Goal: Transaction & Acquisition: Purchase product/service

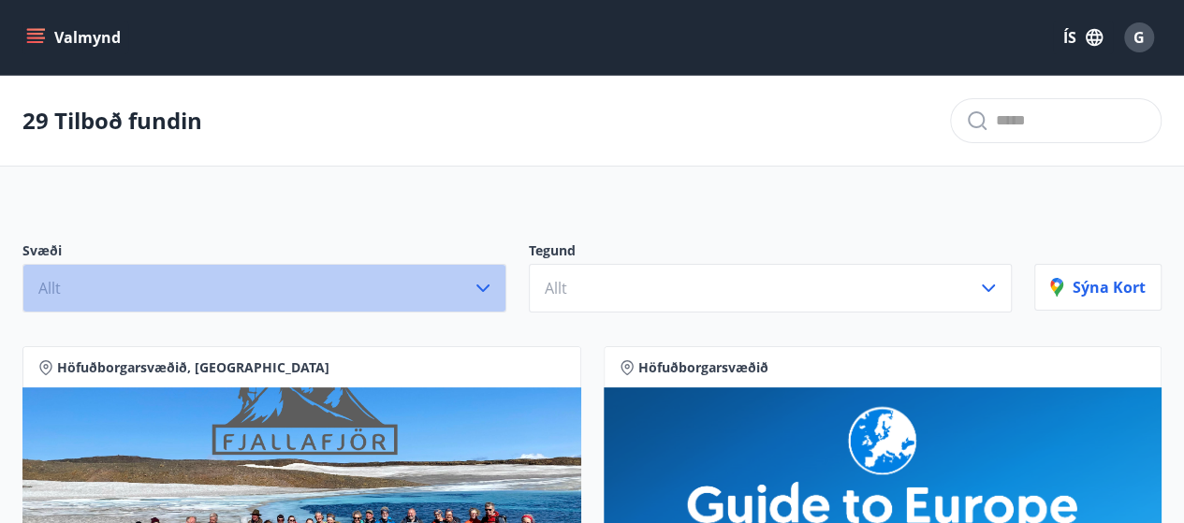
click at [480, 282] on icon "button" at bounding box center [483, 288] width 22 height 22
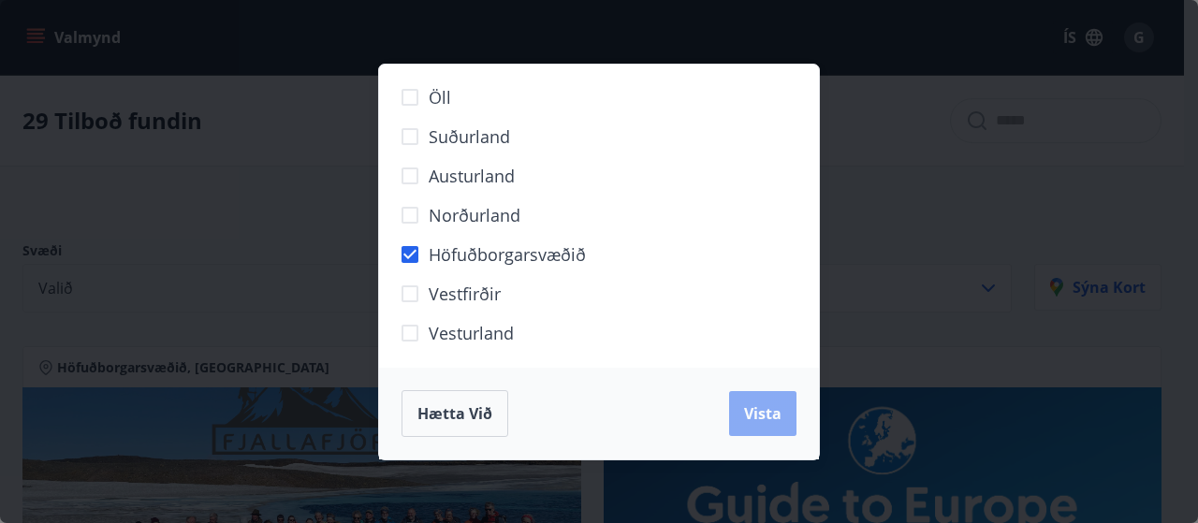
click at [775, 415] on span "Vista" at bounding box center [762, 413] width 37 height 21
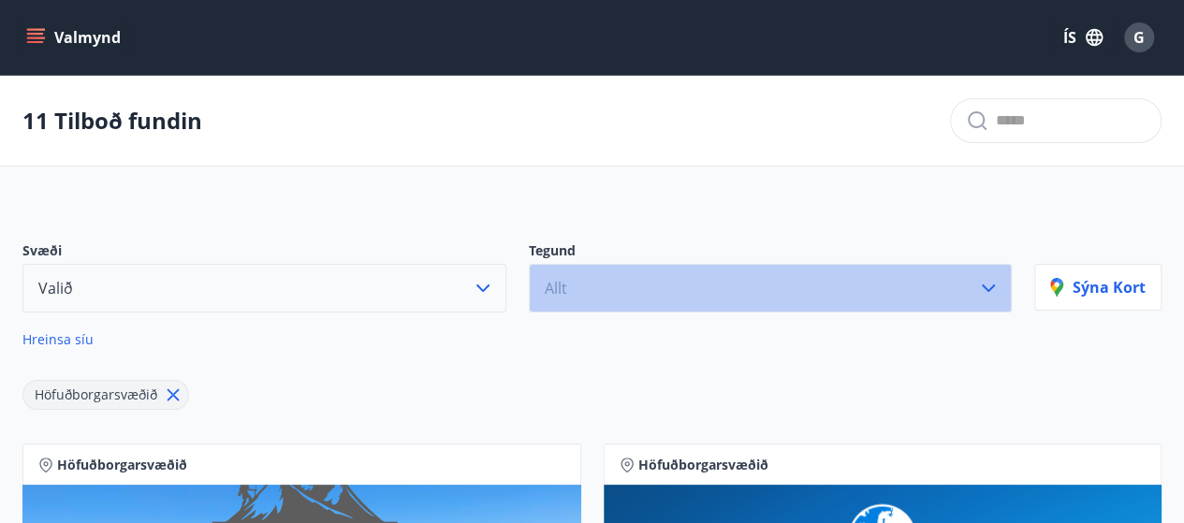
click at [997, 284] on icon "button" at bounding box center [988, 288] width 22 height 22
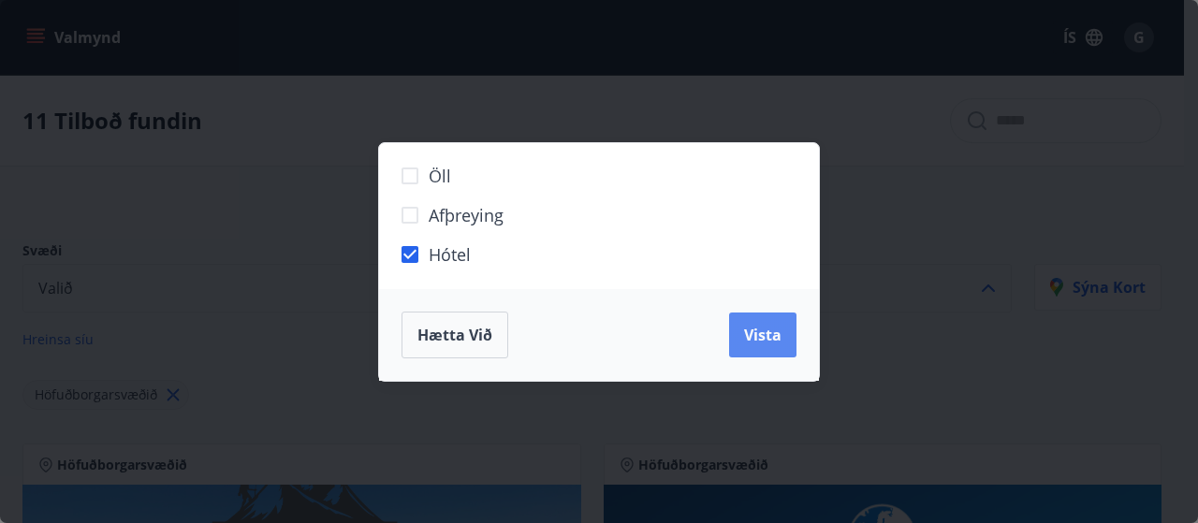
click at [776, 332] on span "Vista" at bounding box center [762, 335] width 37 height 21
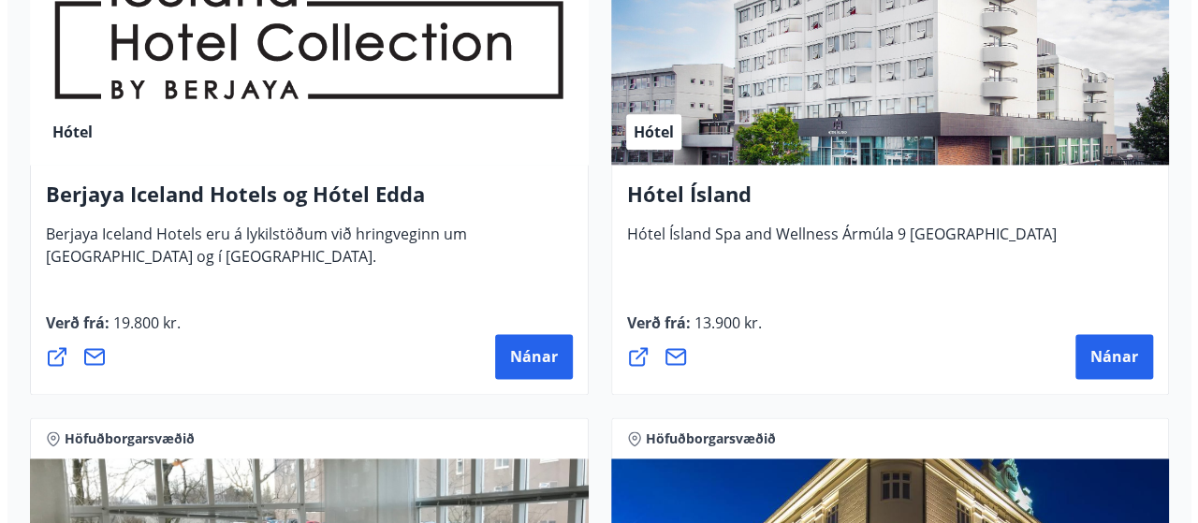
scroll to position [1037, 0]
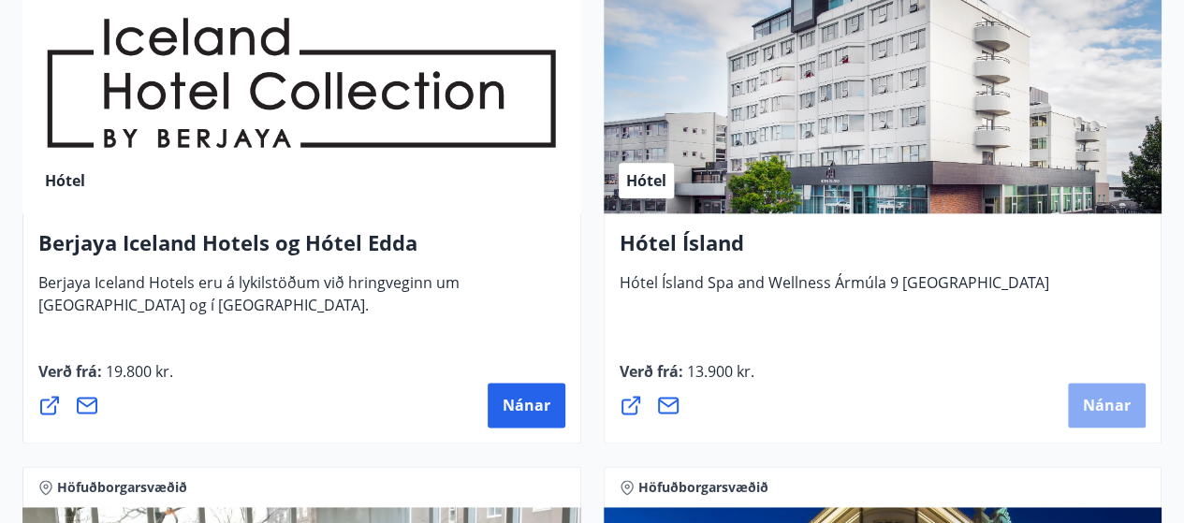
click at [1126, 396] on span "Nánar" at bounding box center [1107, 405] width 48 height 21
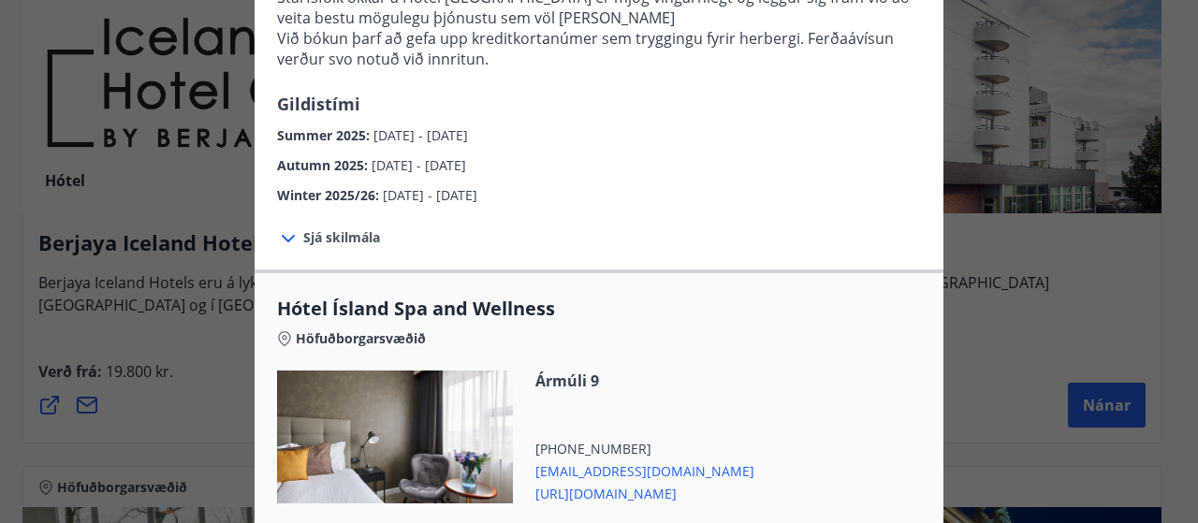
scroll to position [823, 0]
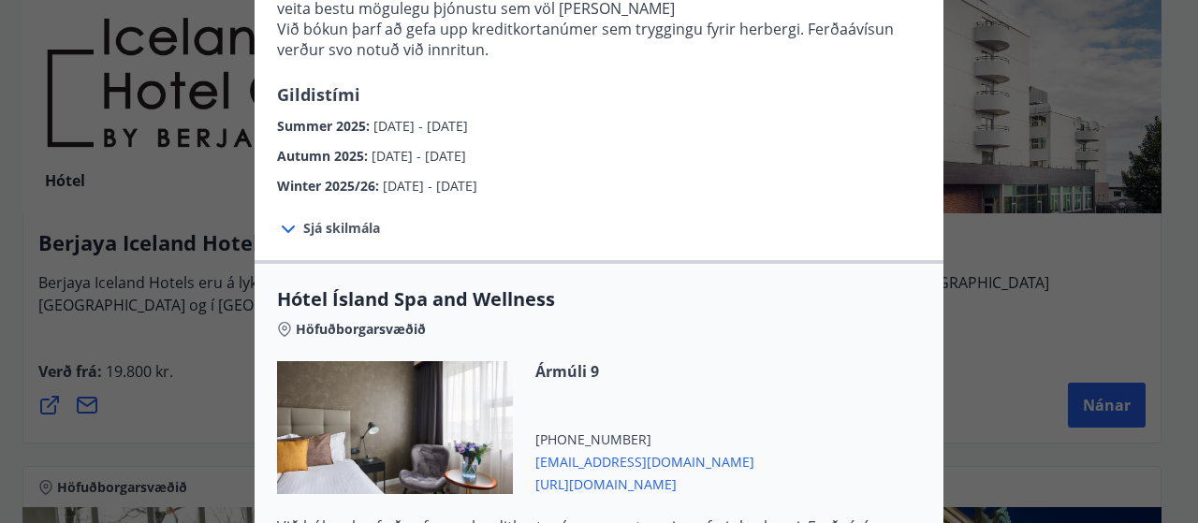
click at [321, 219] on span "Sjá skilmála" at bounding box center [341, 228] width 77 height 19
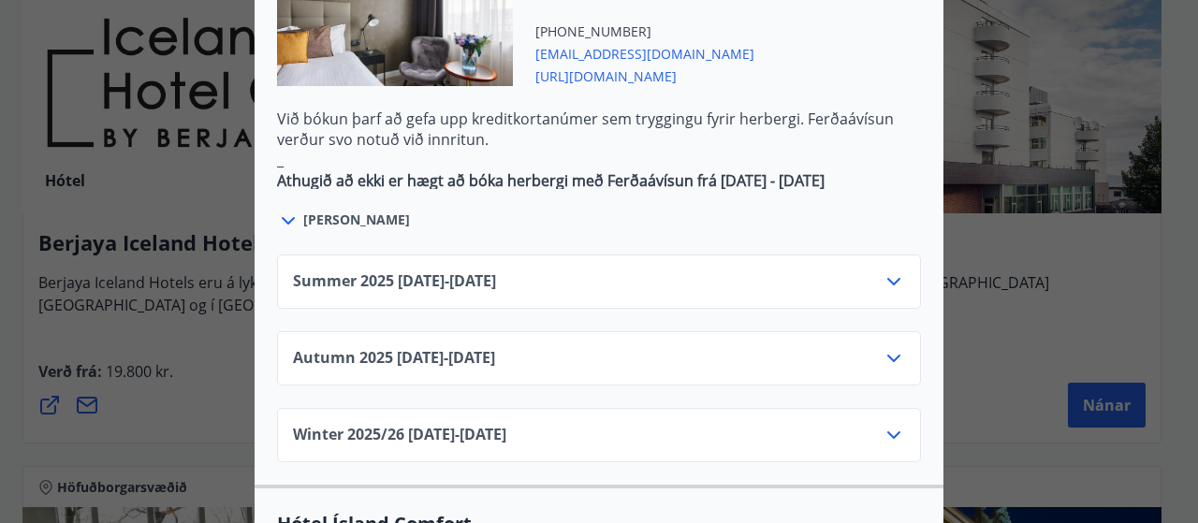
scroll to position [1349, 0]
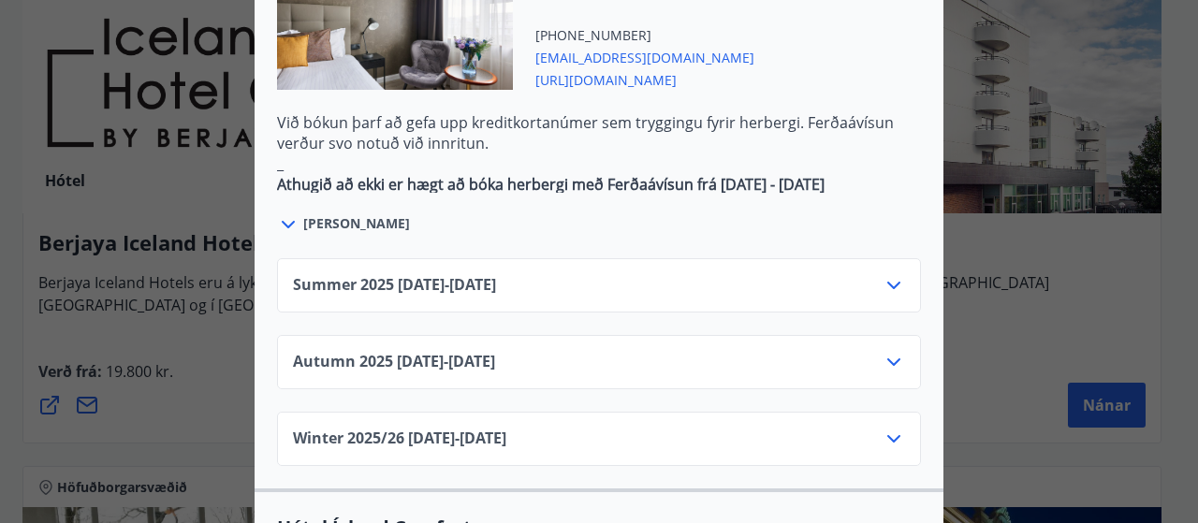
click at [887, 351] on icon at bounding box center [893, 362] width 22 height 22
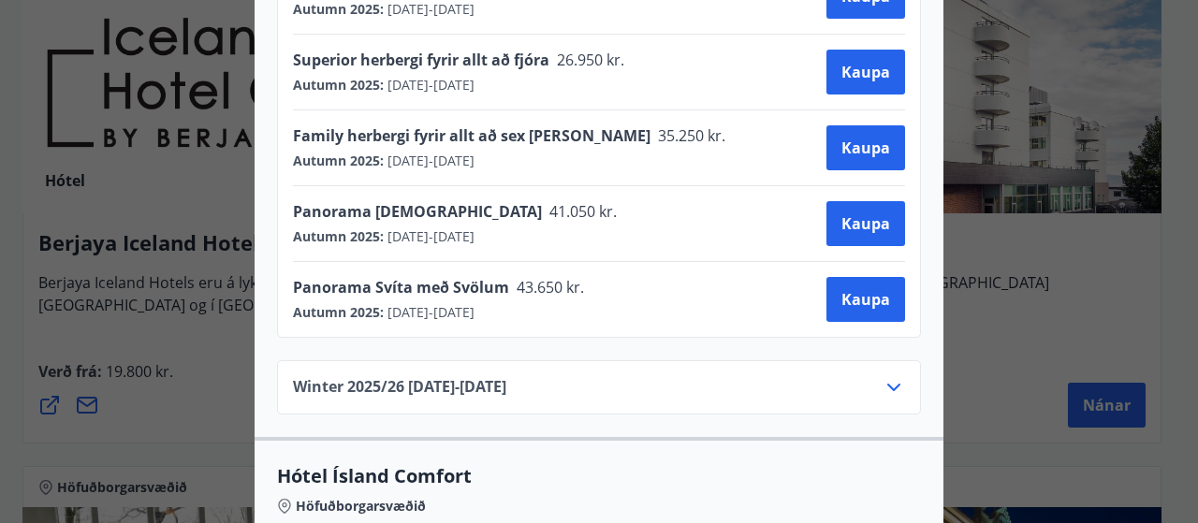
scroll to position [1783, 0]
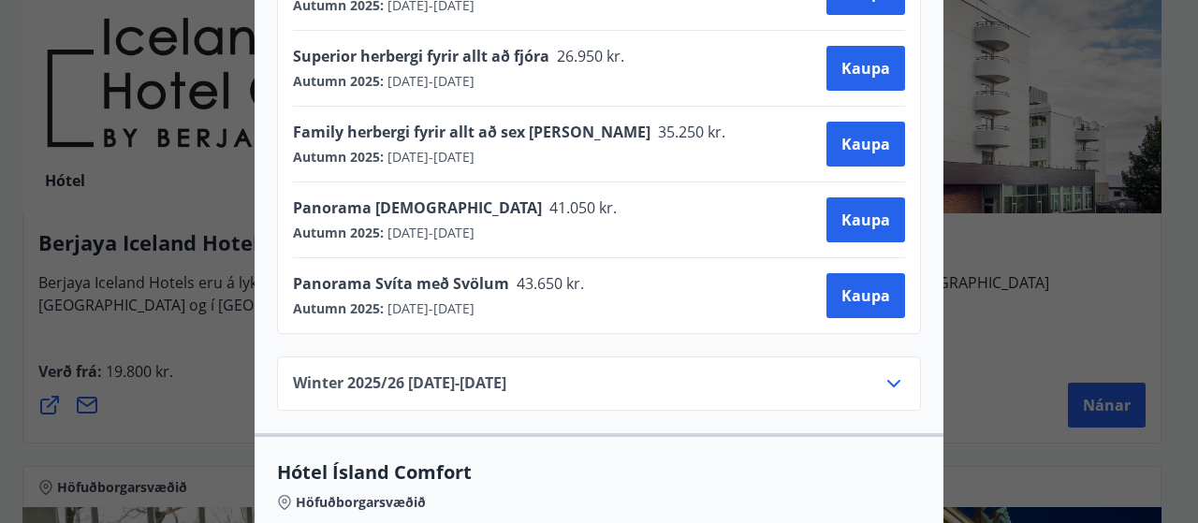
click at [894, 372] on icon at bounding box center [893, 383] width 22 height 22
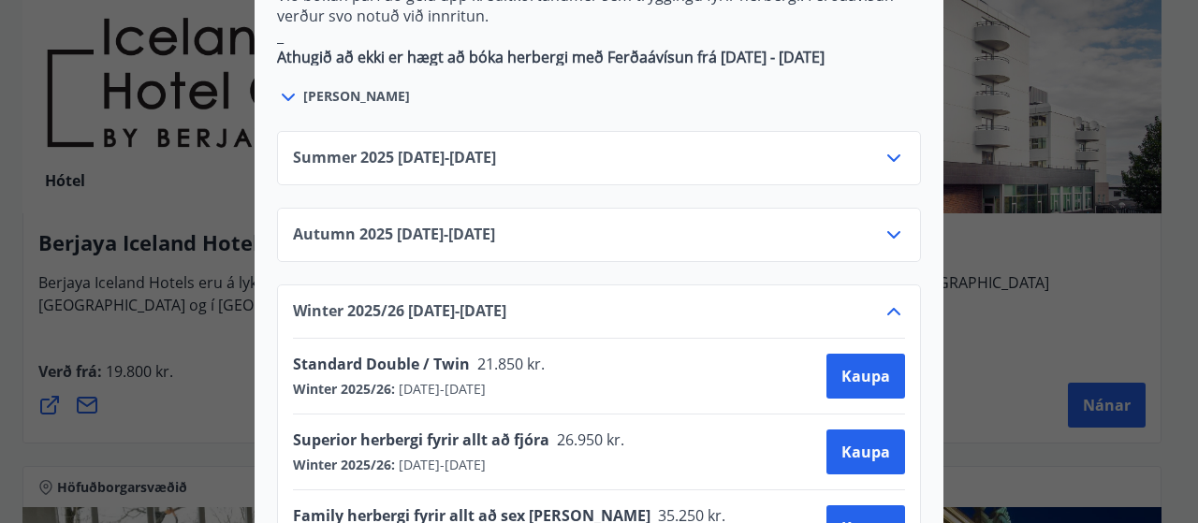
scroll to position [1441, 0]
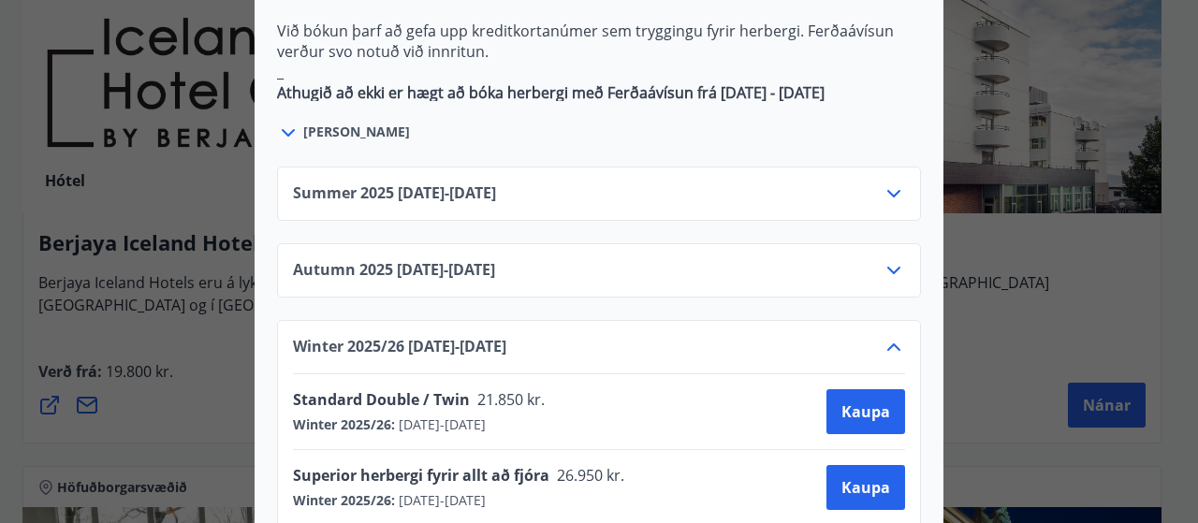
click at [892, 259] on icon at bounding box center [893, 270] width 22 height 22
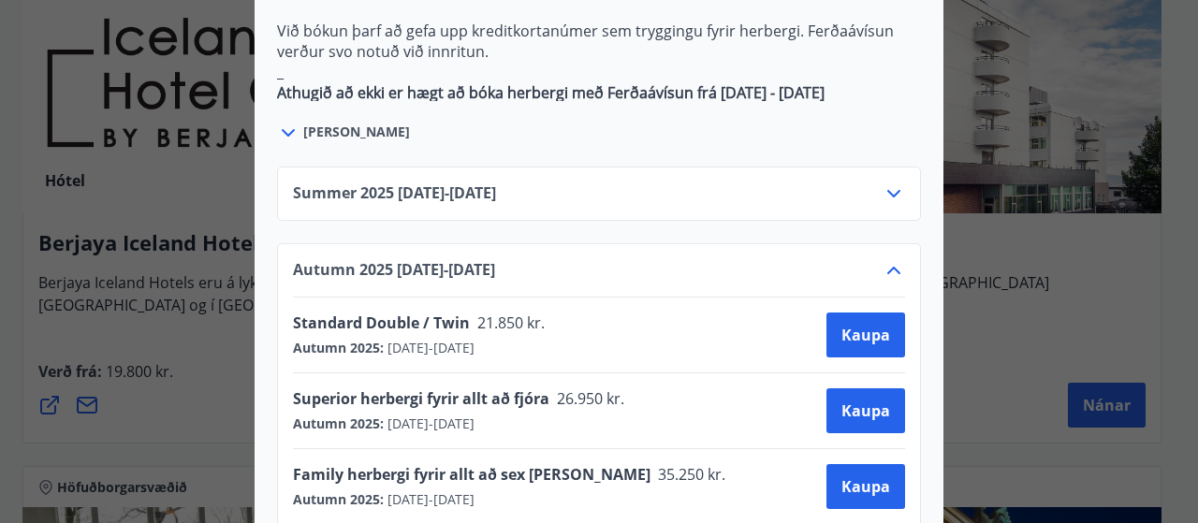
click at [885, 182] on icon at bounding box center [893, 193] width 22 height 22
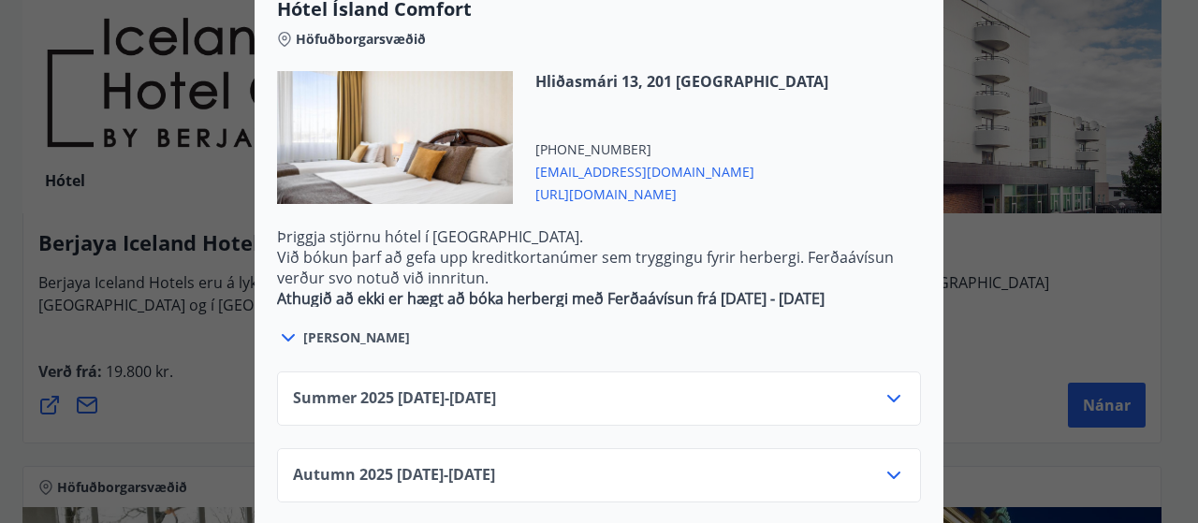
scroll to position [2272, 0]
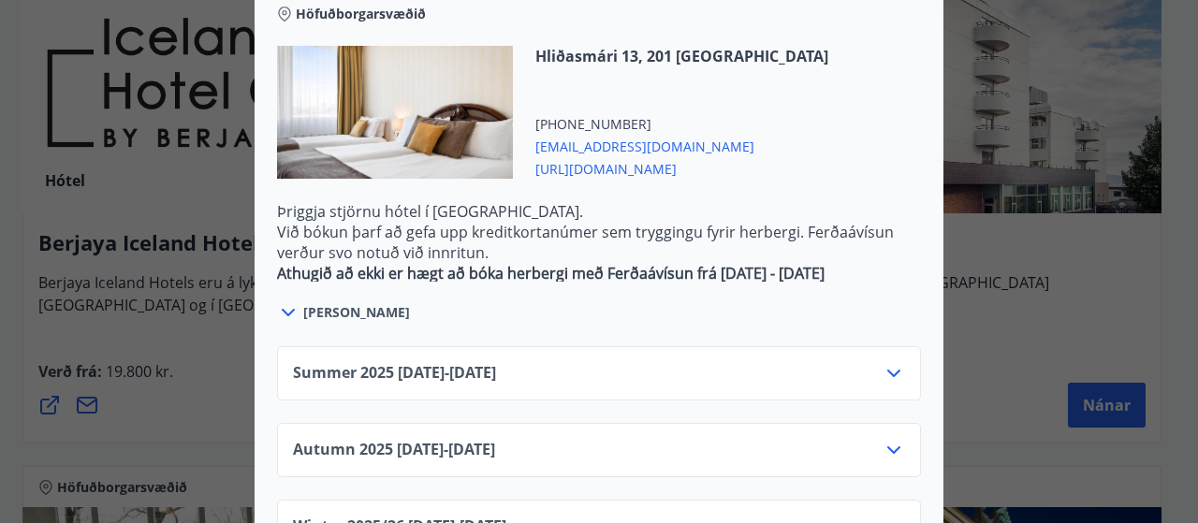
click at [890, 439] on icon at bounding box center [893, 450] width 22 height 22
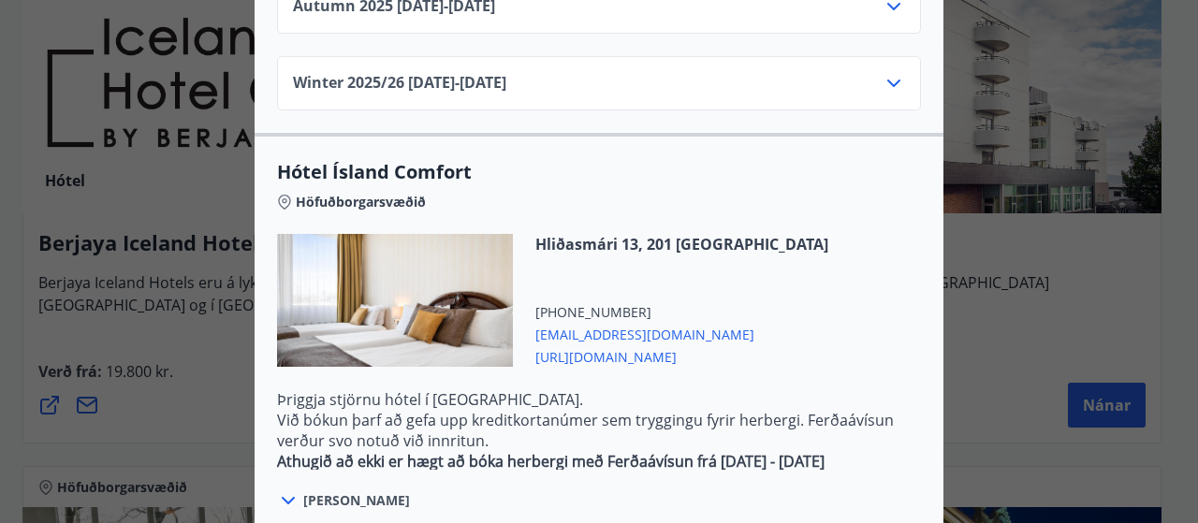
scroll to position [2045, 0]
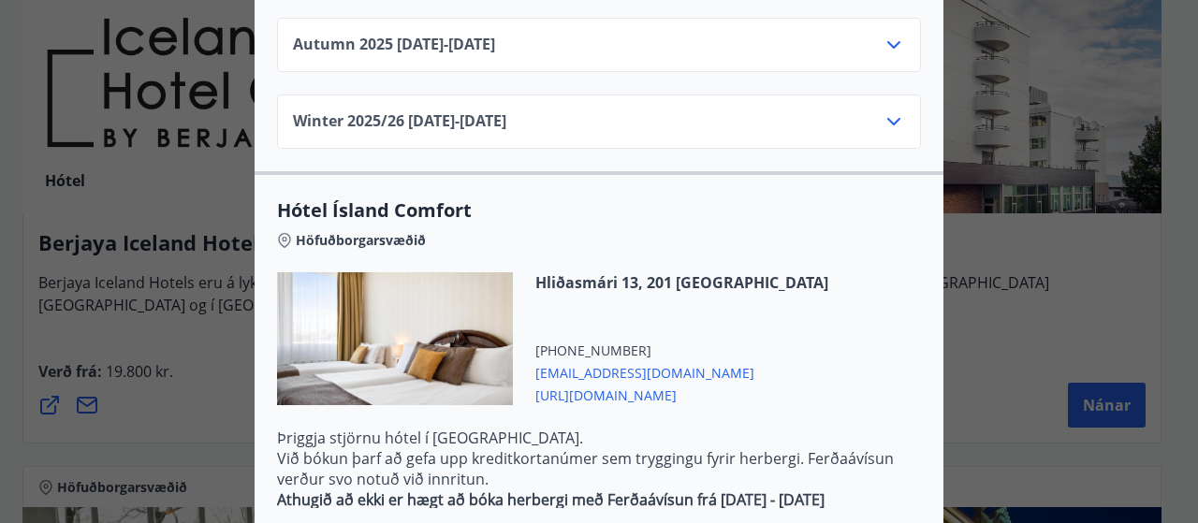
click at [644, 360] on span "[EMAIL_ADDRESS][DOMAIN_NAME]" at bounding box center [681, 371] width 293 height 22
drag, startPoint x: 687, startPoint y: 300, endPoint x: 777, endPoint y: 282, distance: 92.7
click at [777, 282] on div "[STREET_ADDRESS] [PHONE_NUMBER] [EMAIL_ADDRESS][DOMAIN_NAME] [URL][DOMAIN_NAME]" at bounding box center [599, 349] width 644 height 155
click at [668, 383] on span "[URL][DOMAIN_NAME]" at bounding box center [681, 394] width 293 height 22
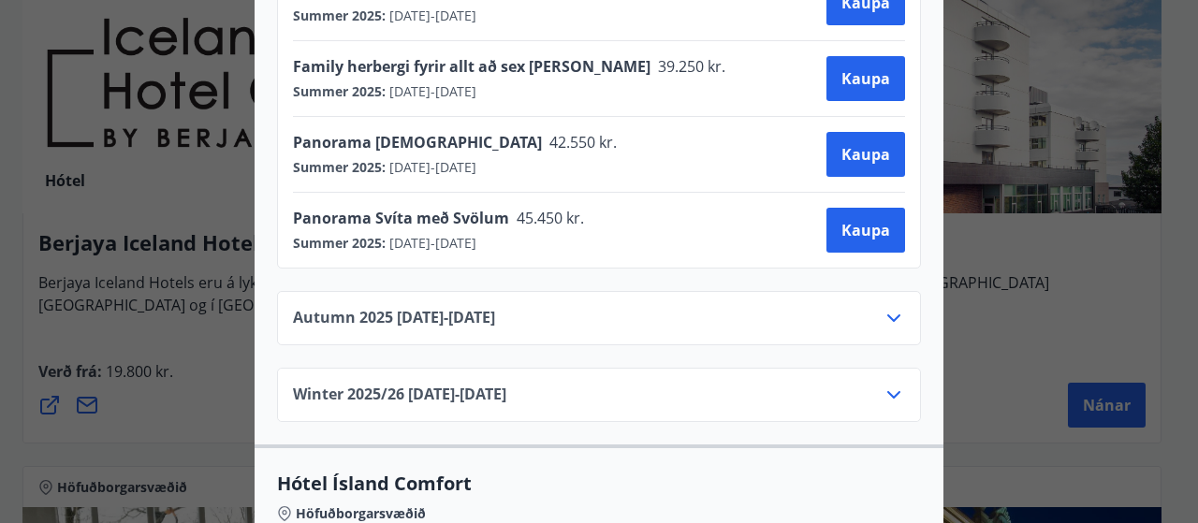
scroll to position [1768, 0]
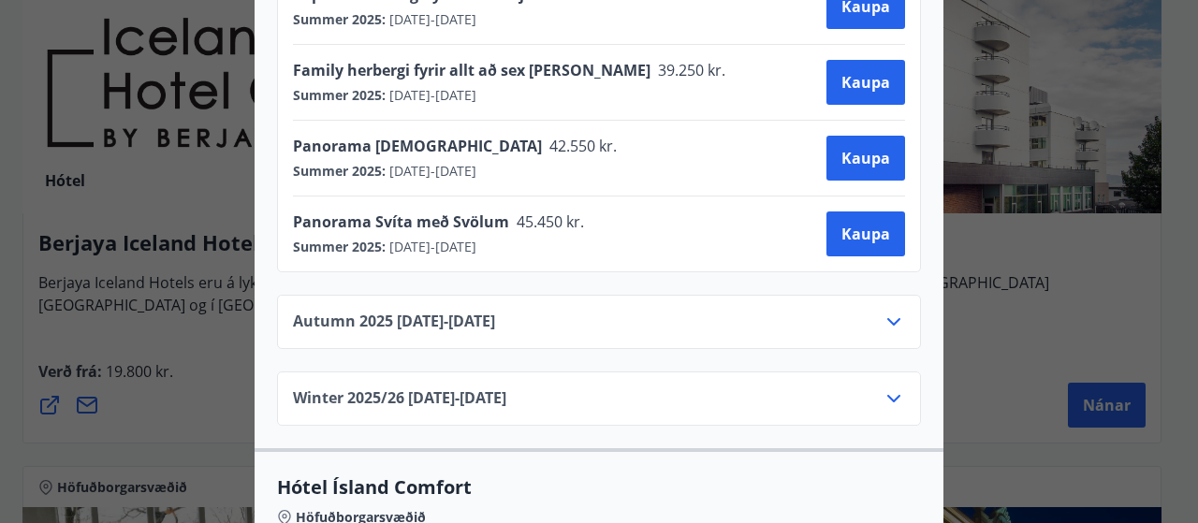
click at [887, 311] on icon at bounding box center [893, 322] width 22 height 22
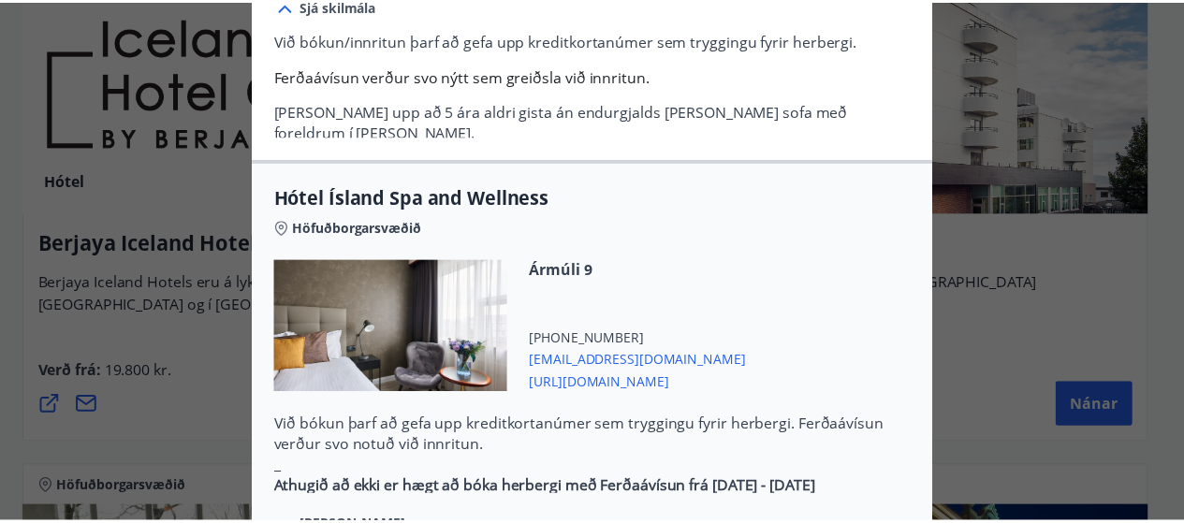
scroll to position [0, 0]
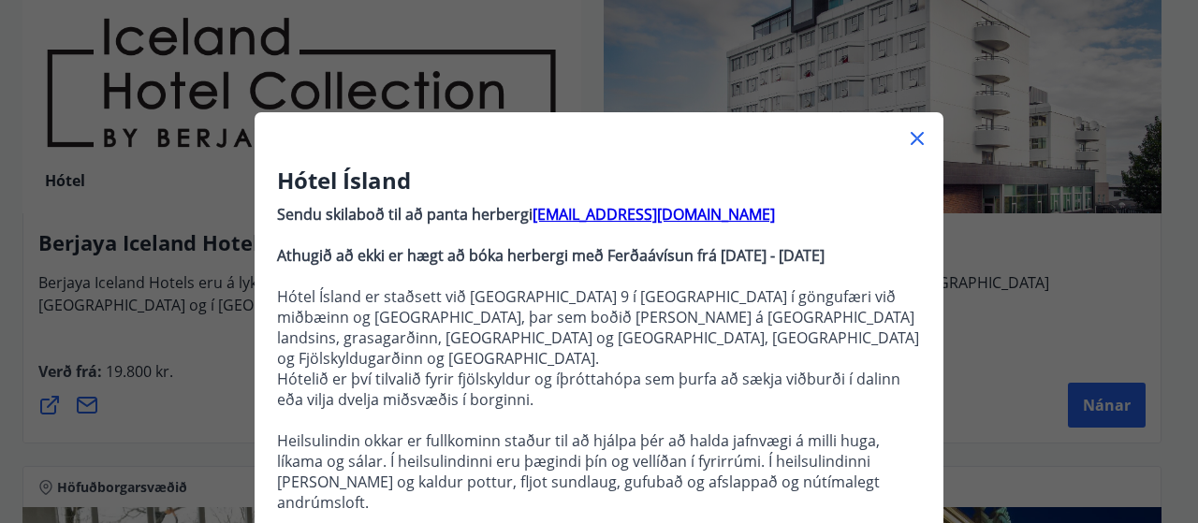
click at [190, 300] on div "Hótel Ísland Sendu skilaboð til að panta herbergi [EMAIL_ADDRESS][DOMAIN_NAME] …" at bounding box center [599, 261] width 1198 height 523
click at [906, 138] on icon at bounding box center [917, 138] width 22 height 22
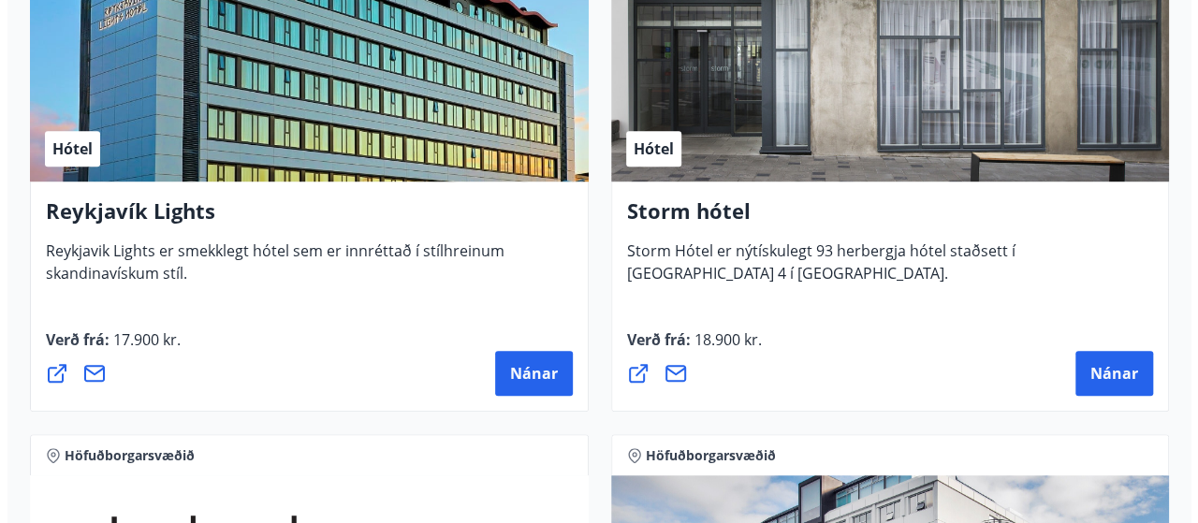
scroll to position [549, 0]
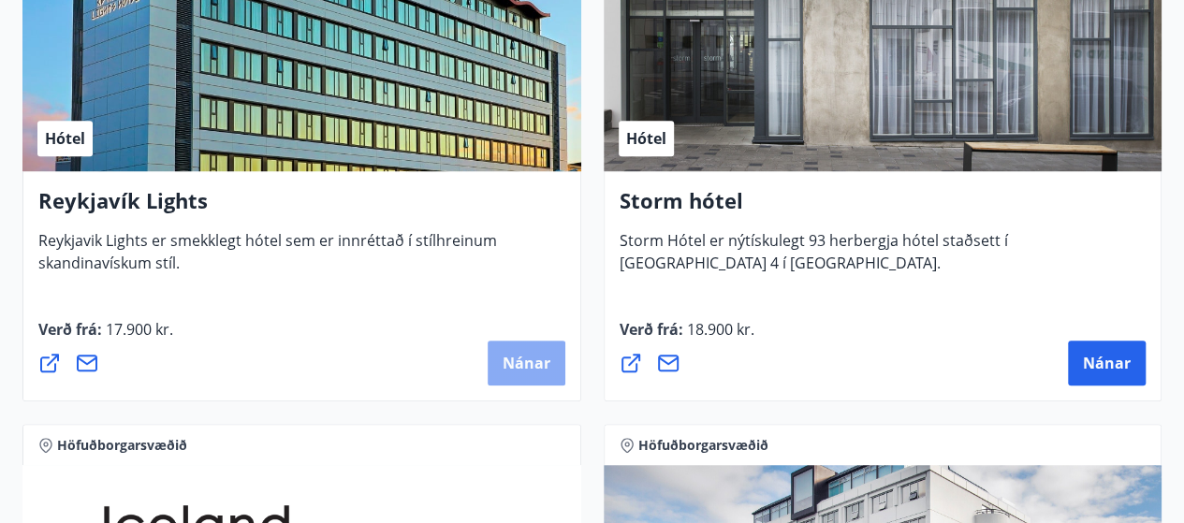
click at [526, 349] on button "Nánar" at bounding box center [526, 363] width 78 height 45
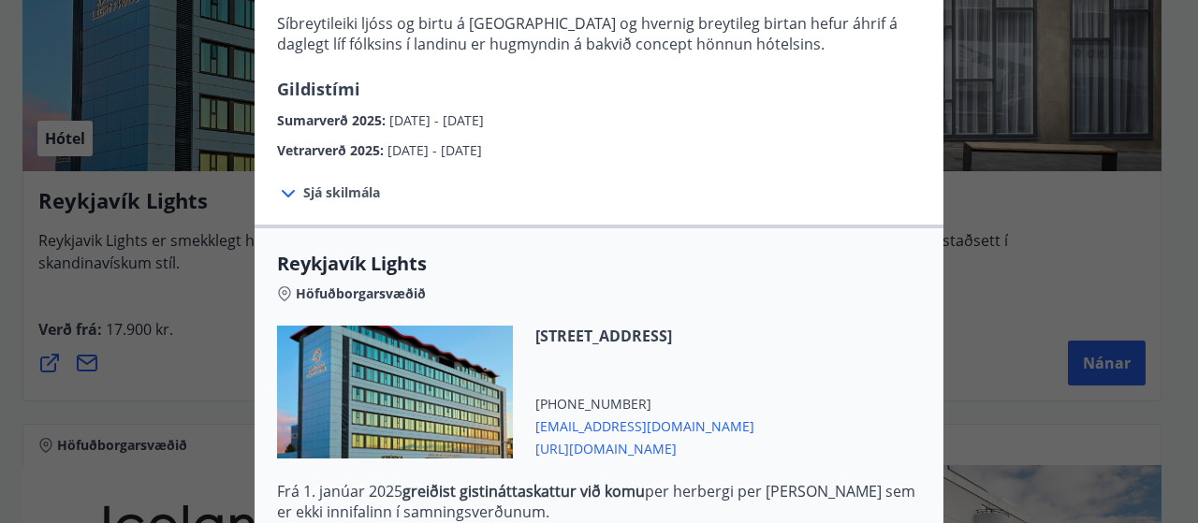
scroll to position [388, 0]
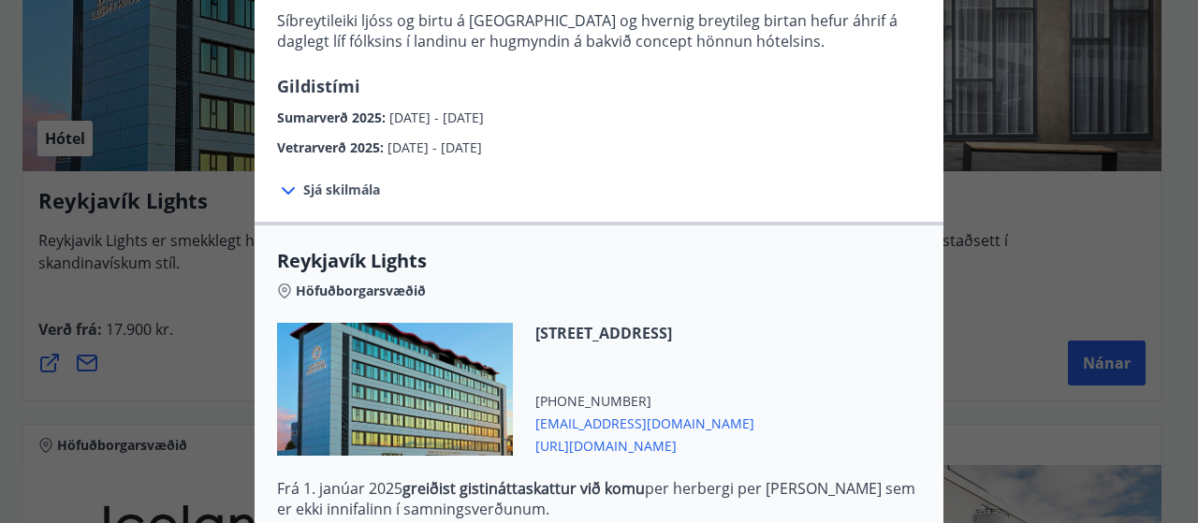
click at [284, 192] on icon at bounding box center [288, 191] width 22 height 22
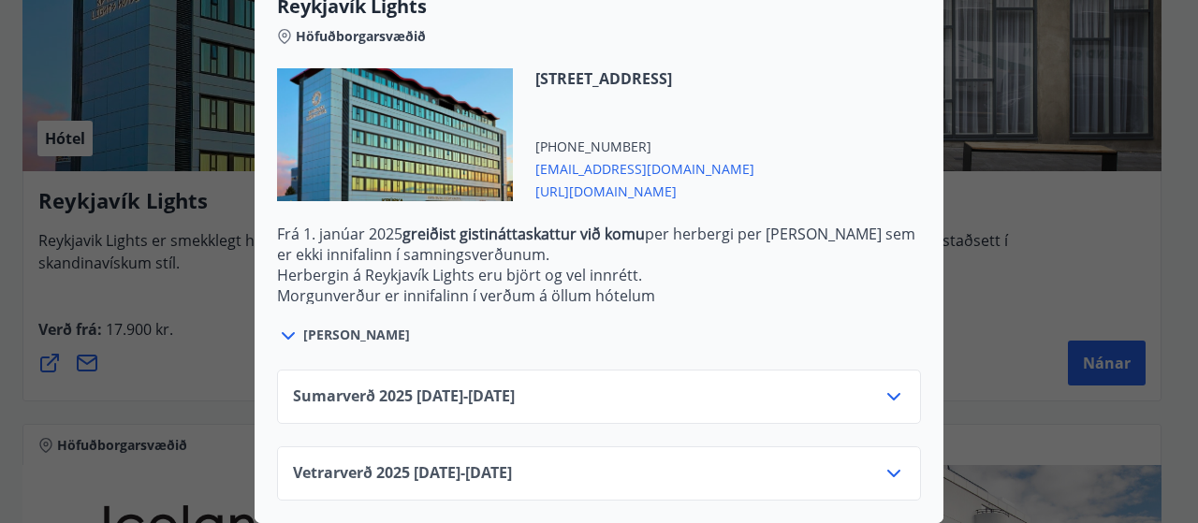
scroll to position [823, 0]
click at [889, 462] on icon at bounding box center [893, 473] width 22 height 22
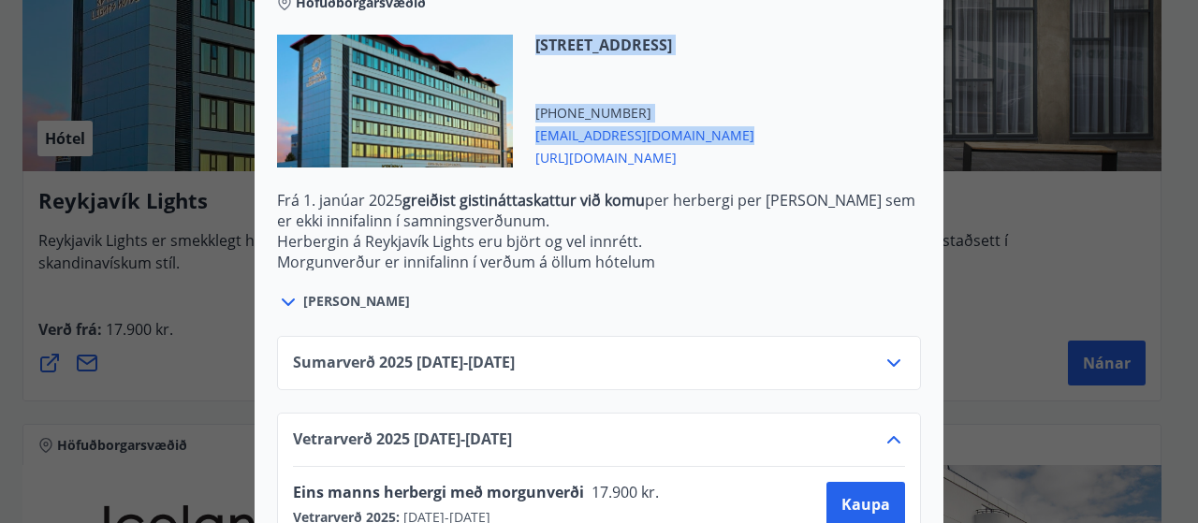
scroll to position [812, 0]
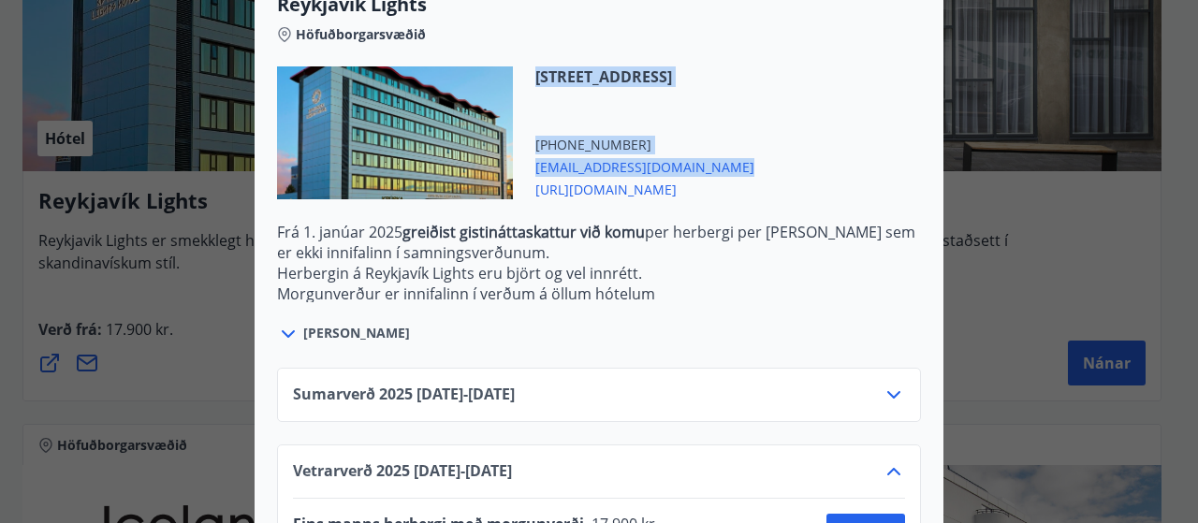
drag, startPoint x: 705, startPoint y: 5, endPoint x: 655, endPoint y: 9, distance: 50.7
click at [655, 9] on div "Reykjavík Lights Höfuðborgarsvæðið [STREET_ADDRESS] [PHONE_NUMBER] [EMAIL_ADDRE…" at bounding box center [598, 169] width 689 height 354
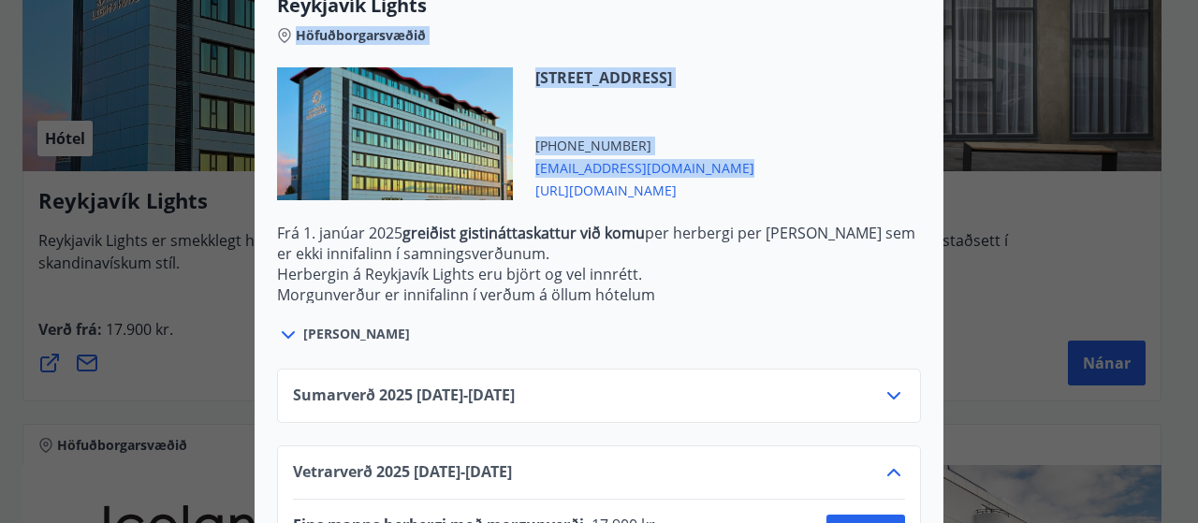
click at [652, 121] on div "[STREET_ADDRESS] [PHONE_NUMBER] [EMAIL_ADDRESS][DOMAIN_NAME] [URL][DOMAIN_NAME]" at bounding box center [633, 133] width 241 height 133
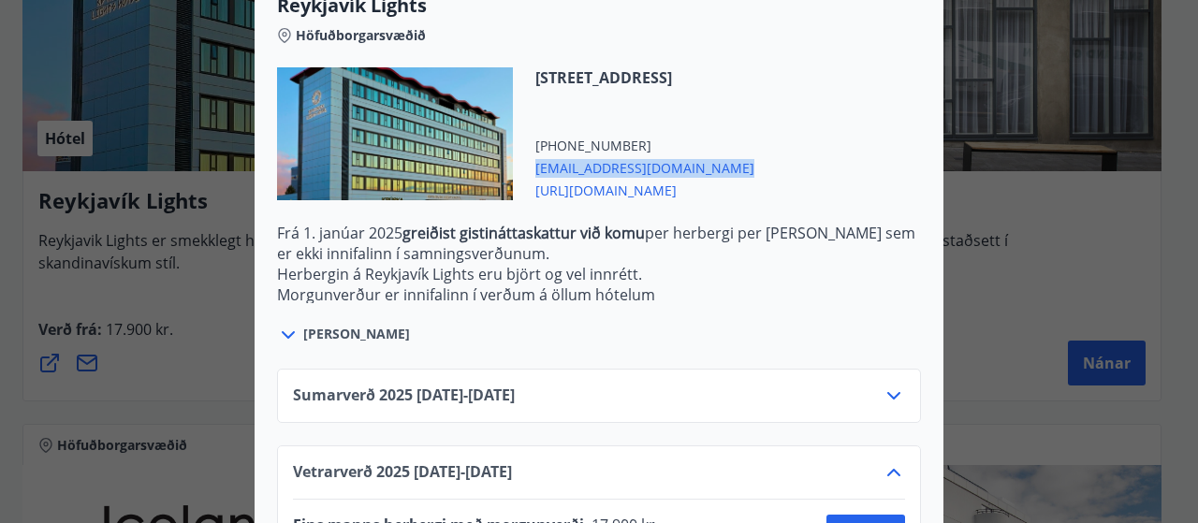
drag, startPoint x: 530, startPoint y: 167, endPoint x: 696, endPoint y: 165, distance: 166.6
click at [696, 165] on span "[EMAIL_ADDRESS][DOMAIN_NAME]" at bounding box center [644, 166] width 219 height 22
copy span "[EMAIL_ADDRESS][DOMAIN_NAME]"
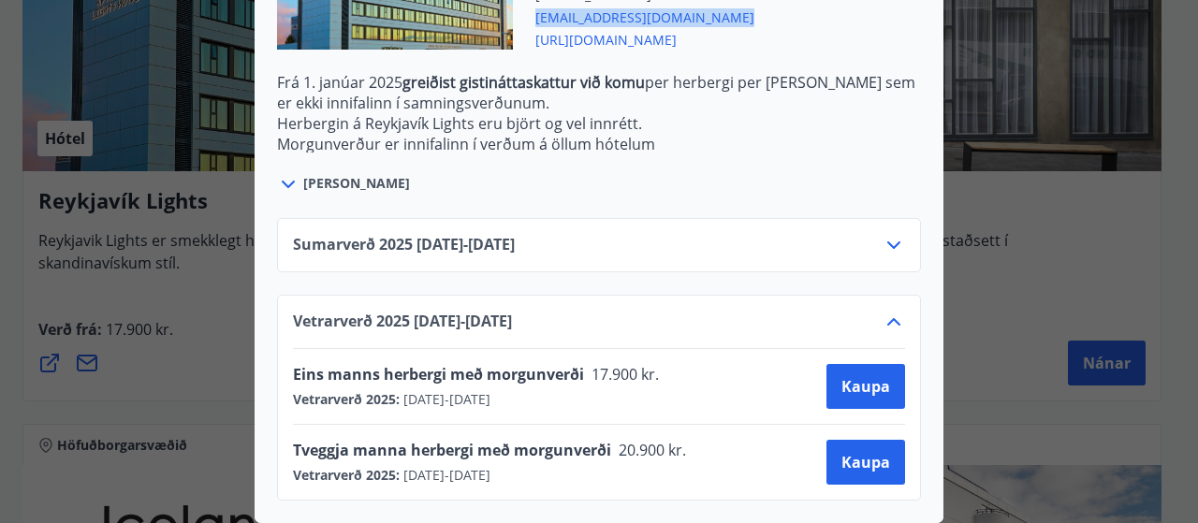
scroll to position [975, 0]
click at [881, 452] on span "Kaupa" at bounding box center [865, 462] width 49 height 21
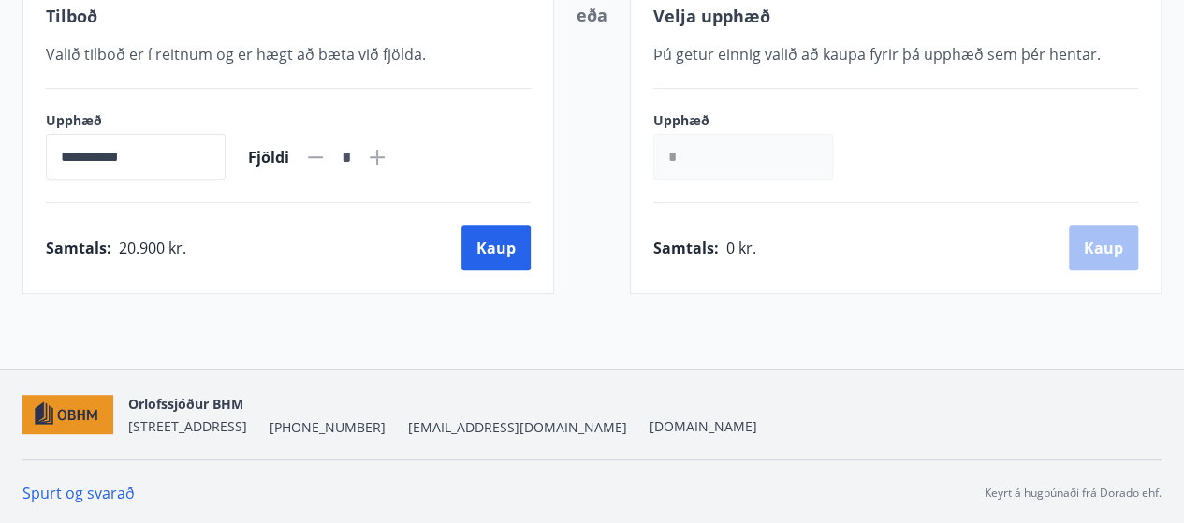
scroll to position [416, 0]
click at [494, 254] on button "Kaup" at bounding box center [495, 247] width 69 height 45
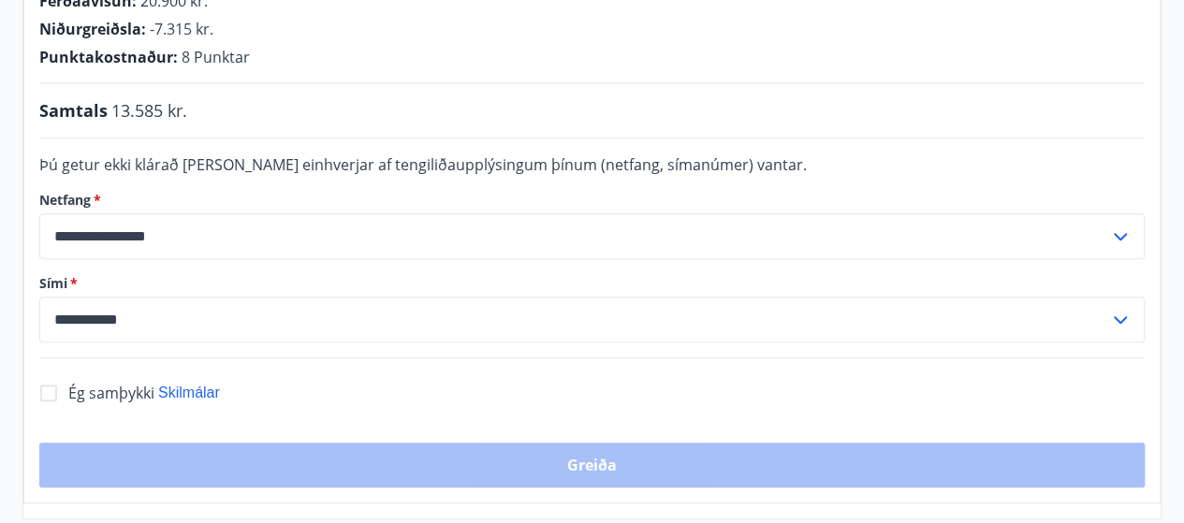
scroll to position [519, 0]
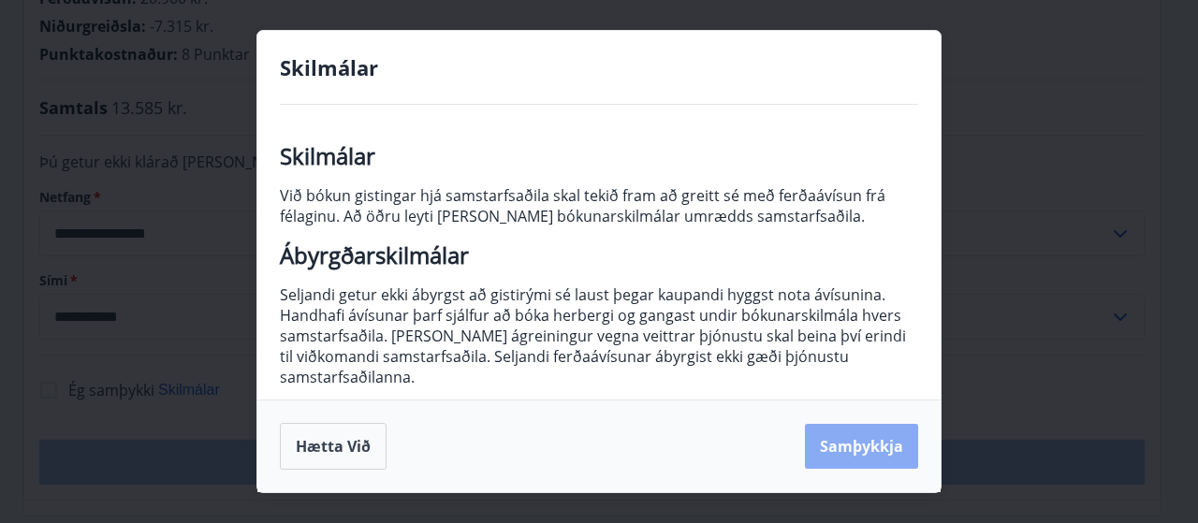
click at [878, 437] on button "Samþykkja" at bounding box center [861, 446] width 113 height 45
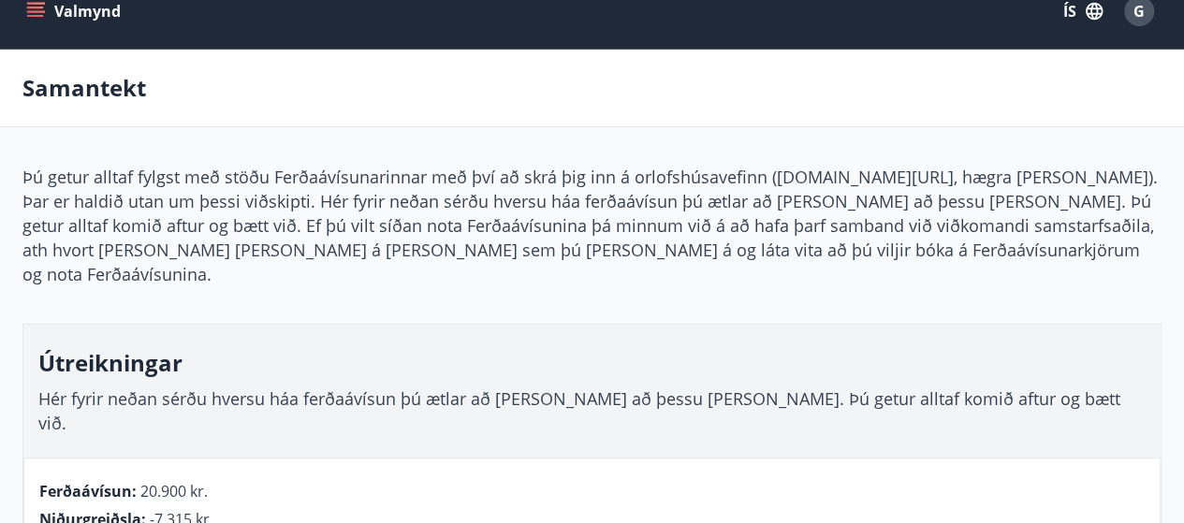
scroll to position [0, 0]
